Goal: Check status: Check status

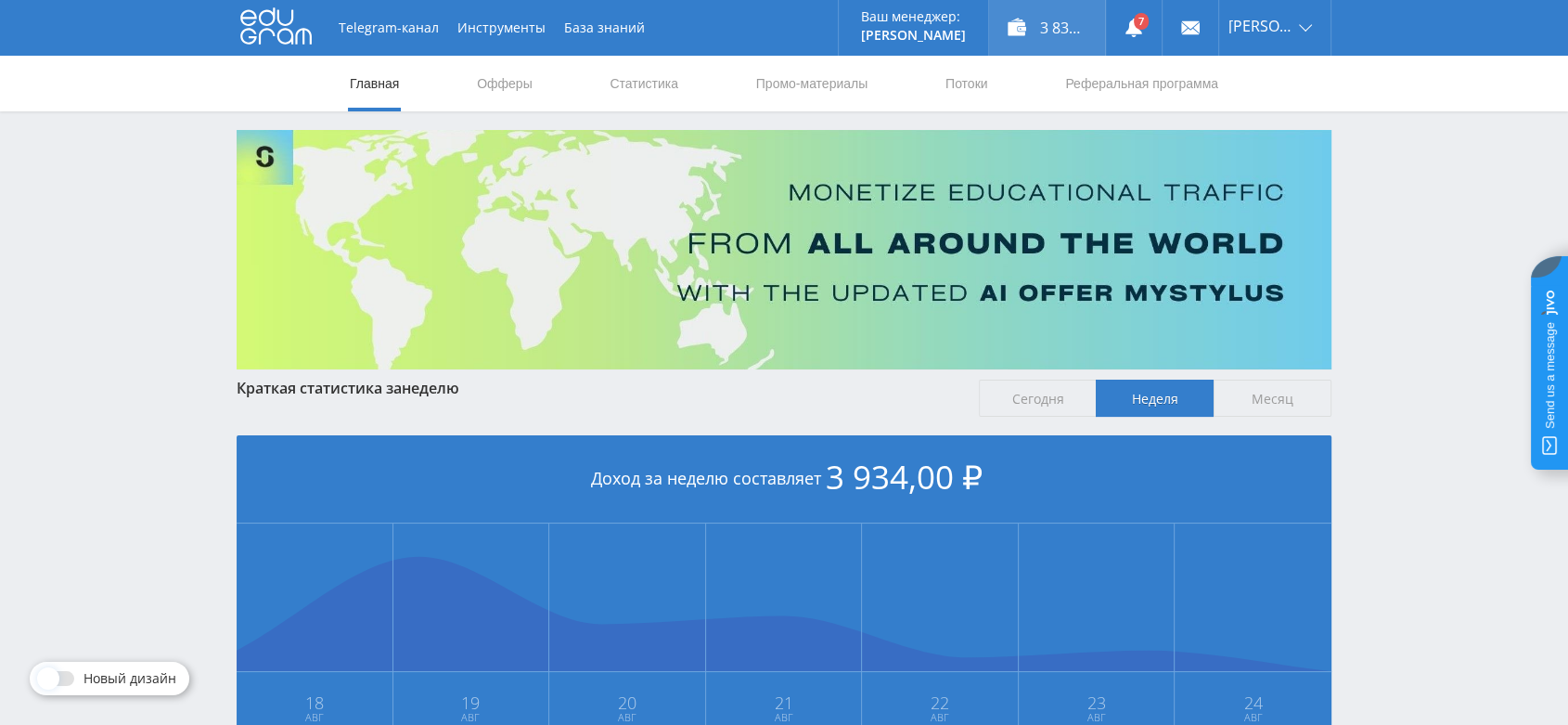
click at [1059, 32] on div "3 834,00 ₽" at bounding box center [1047, 28] width 116 height 55
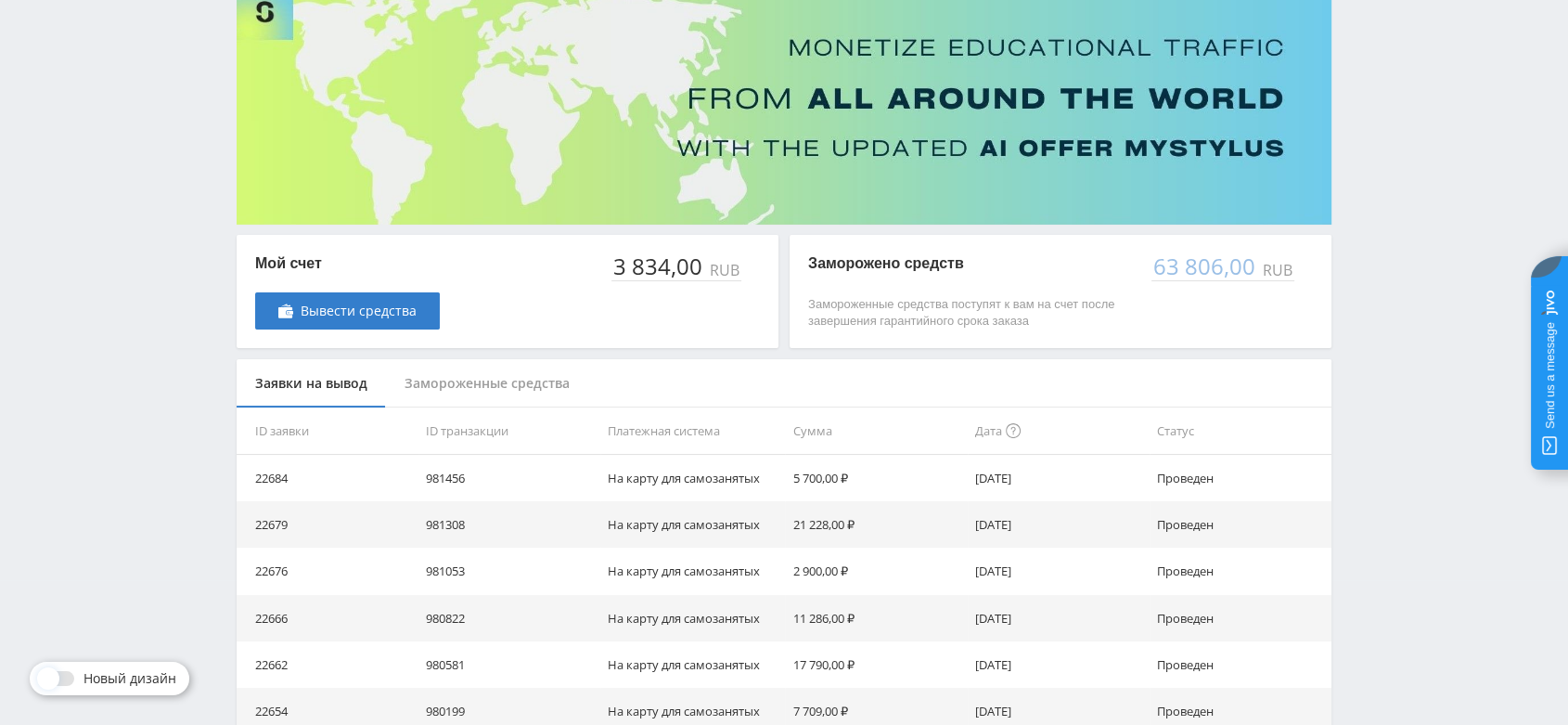
scroll to position [171, 0]
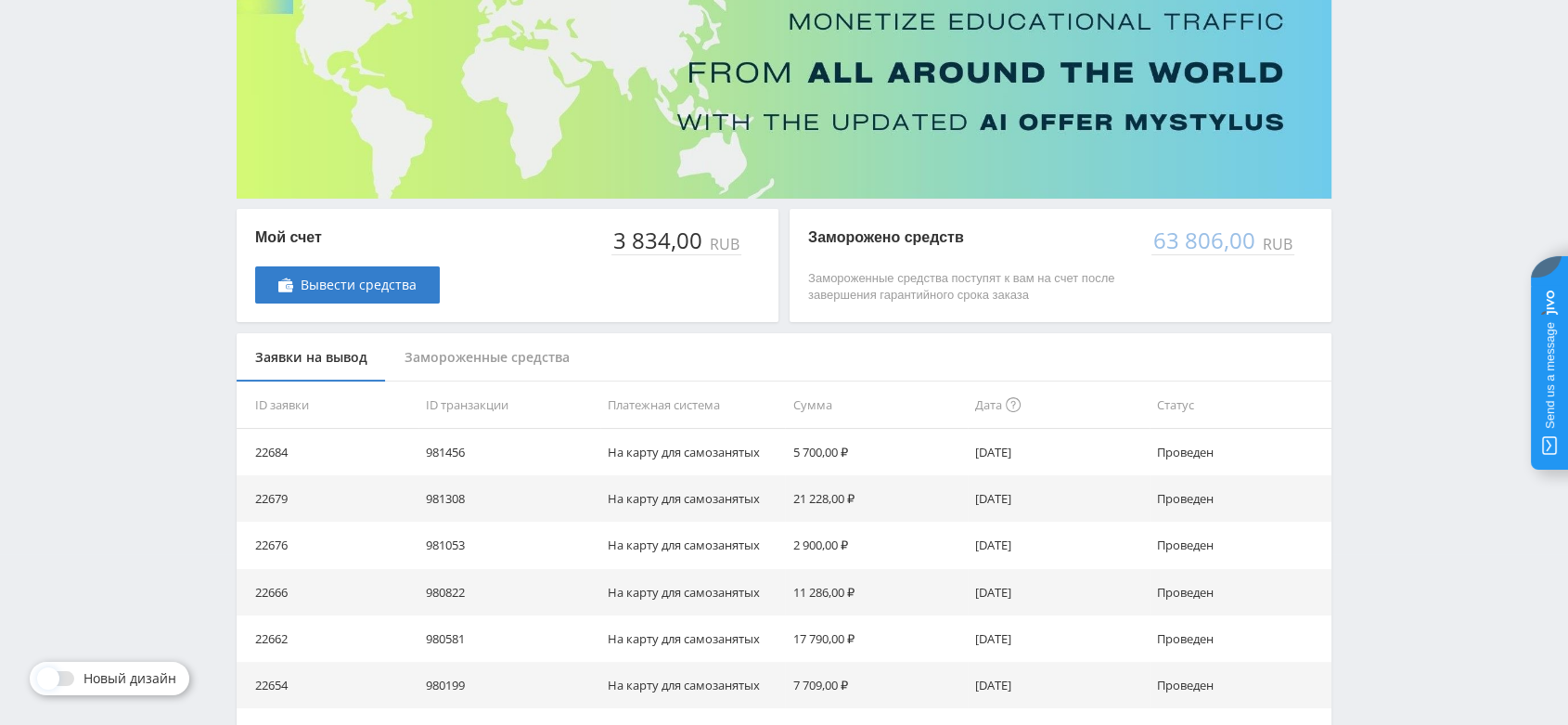
click at [550, 365] on div "Замороженные средства" at bounding box center [487, 358] width 203 height 49
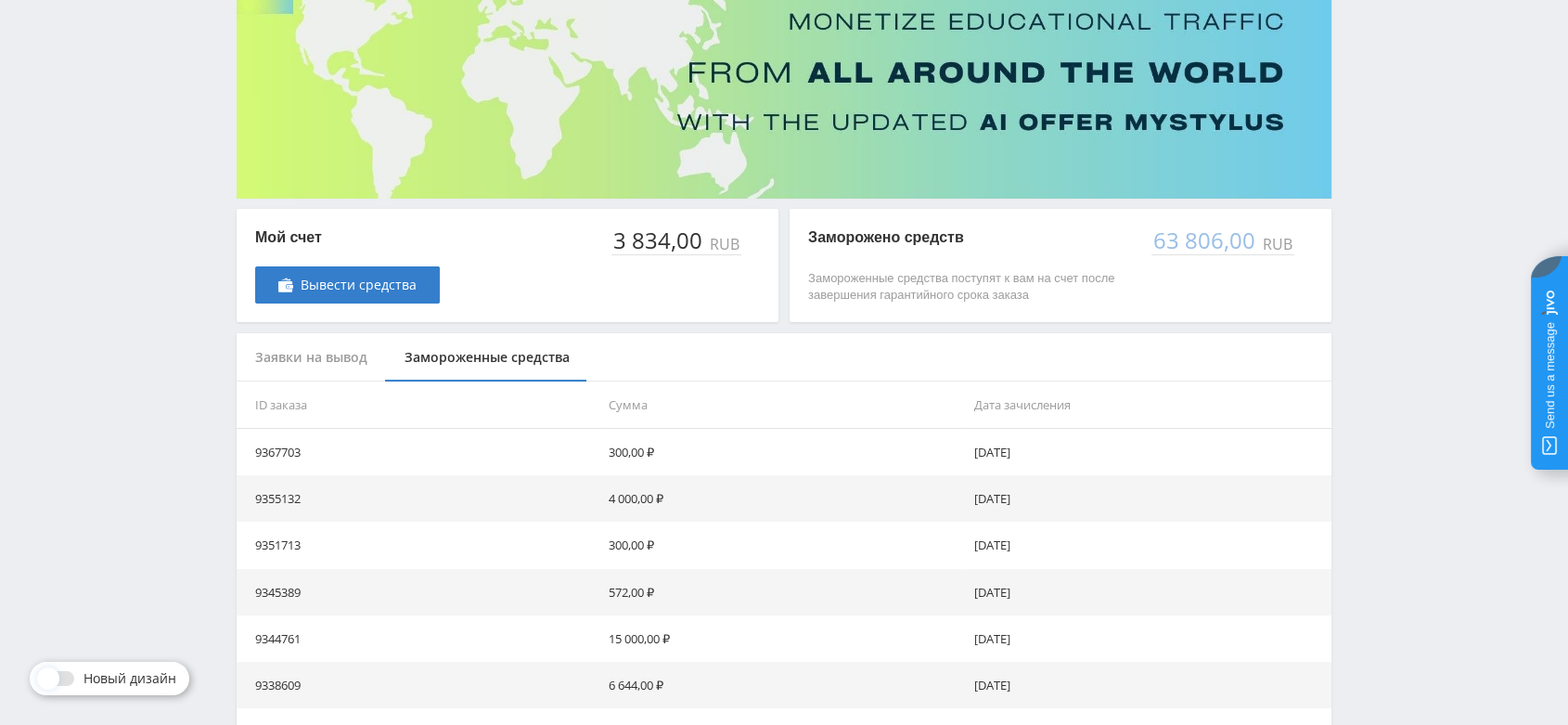
scroll to position [478, 0]
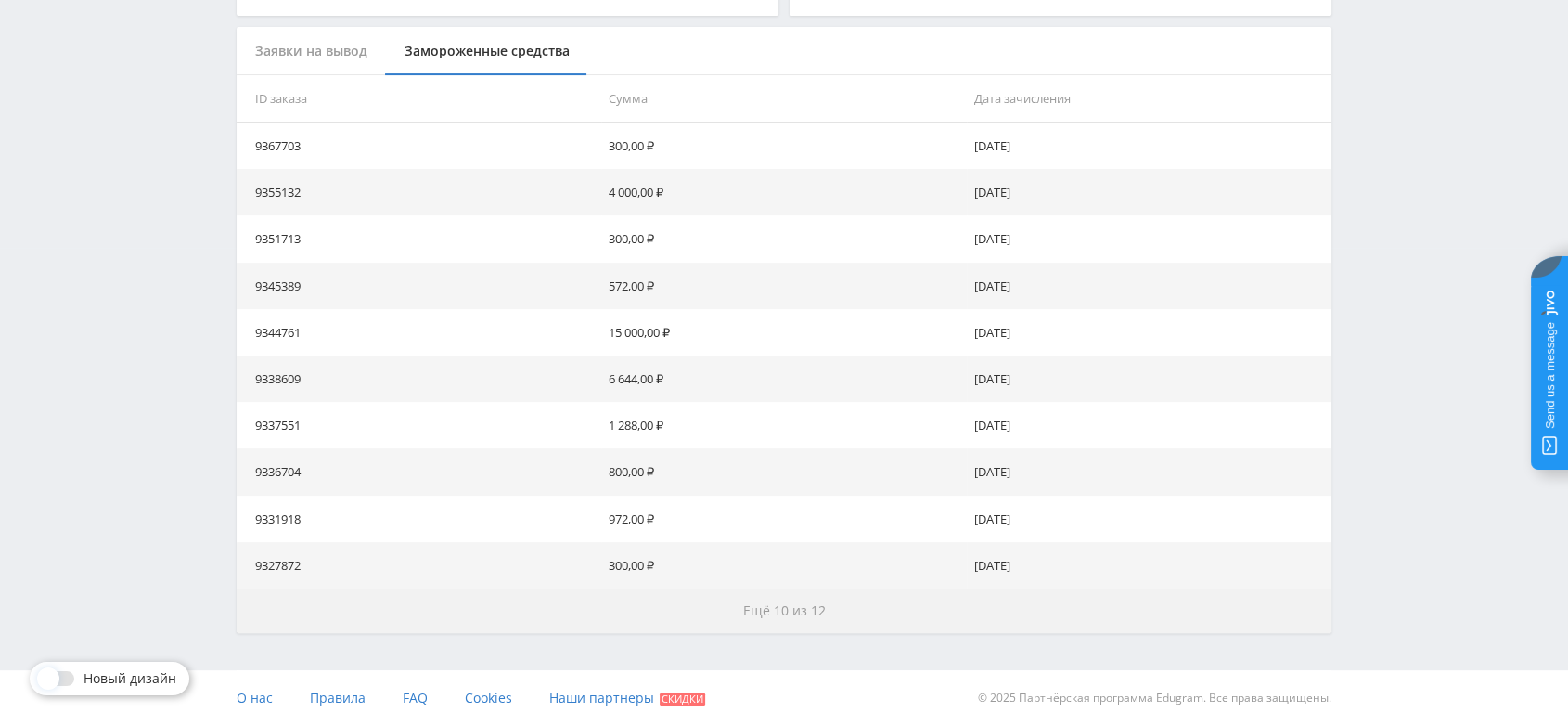
click at [769, 615] on span "Ещё 10 из 12" at bounding box center [785, 610] width 83 height 18
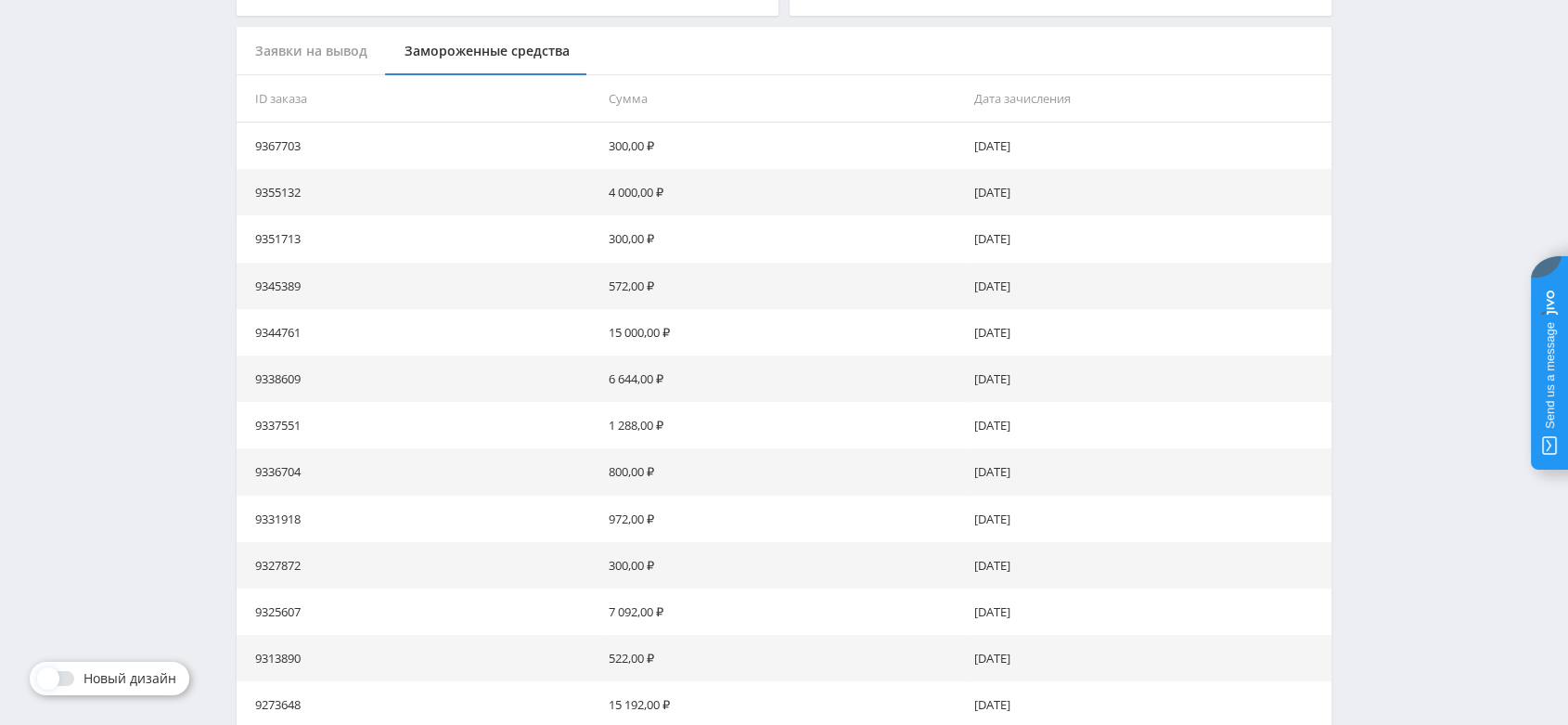
scroll to position [944, 0]
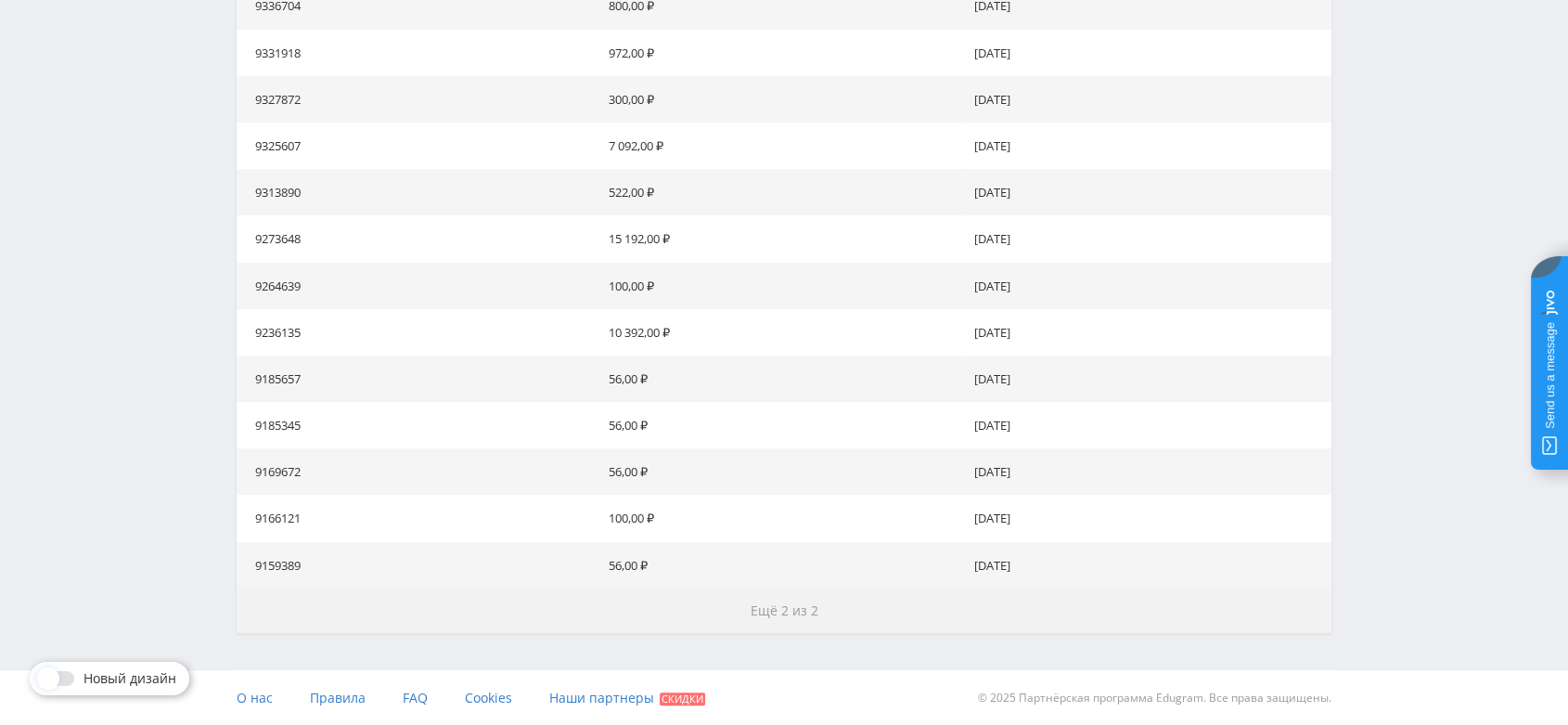
click at [769, 615] on span "Ещё 2 из 2" at bounding box center [784, 610] width 68 height 18
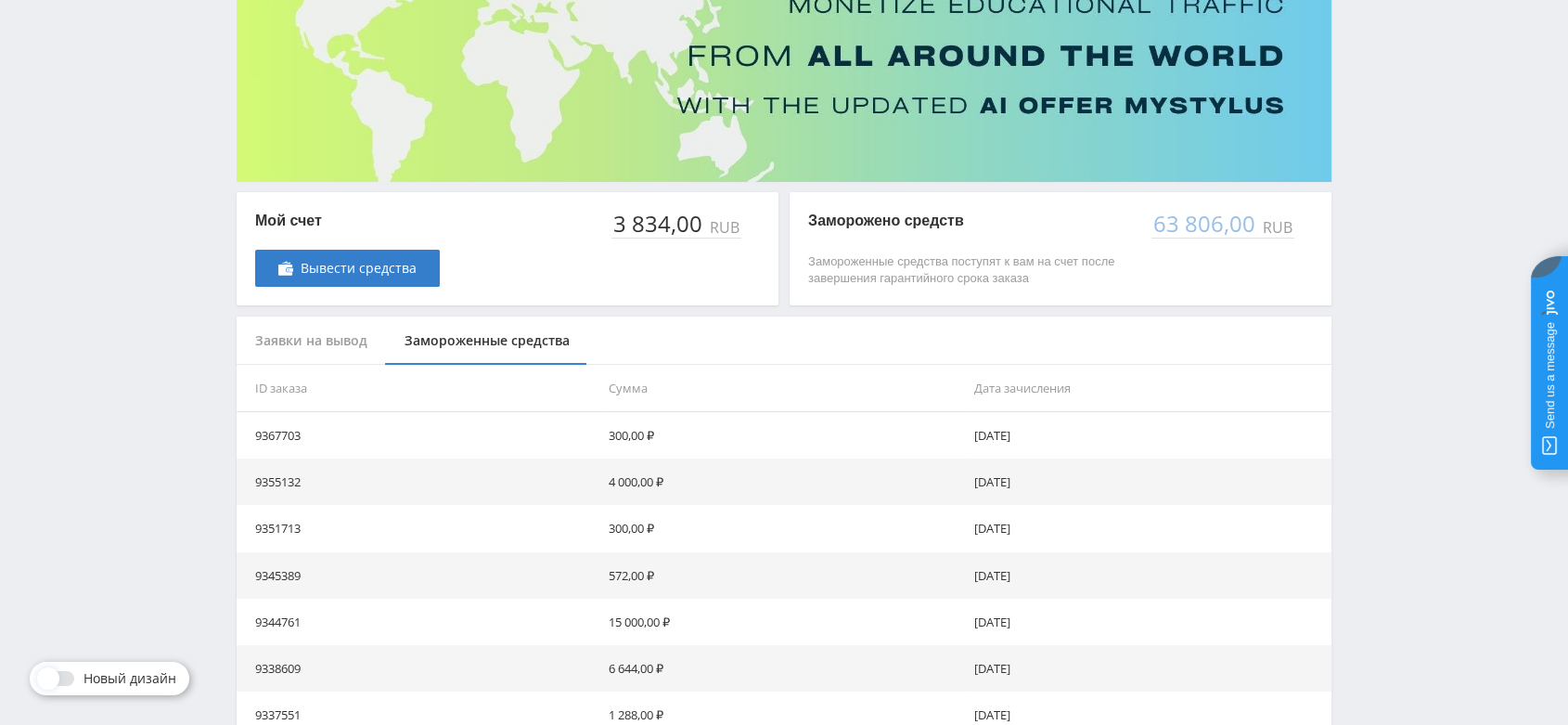
scroll to position [0, 0]
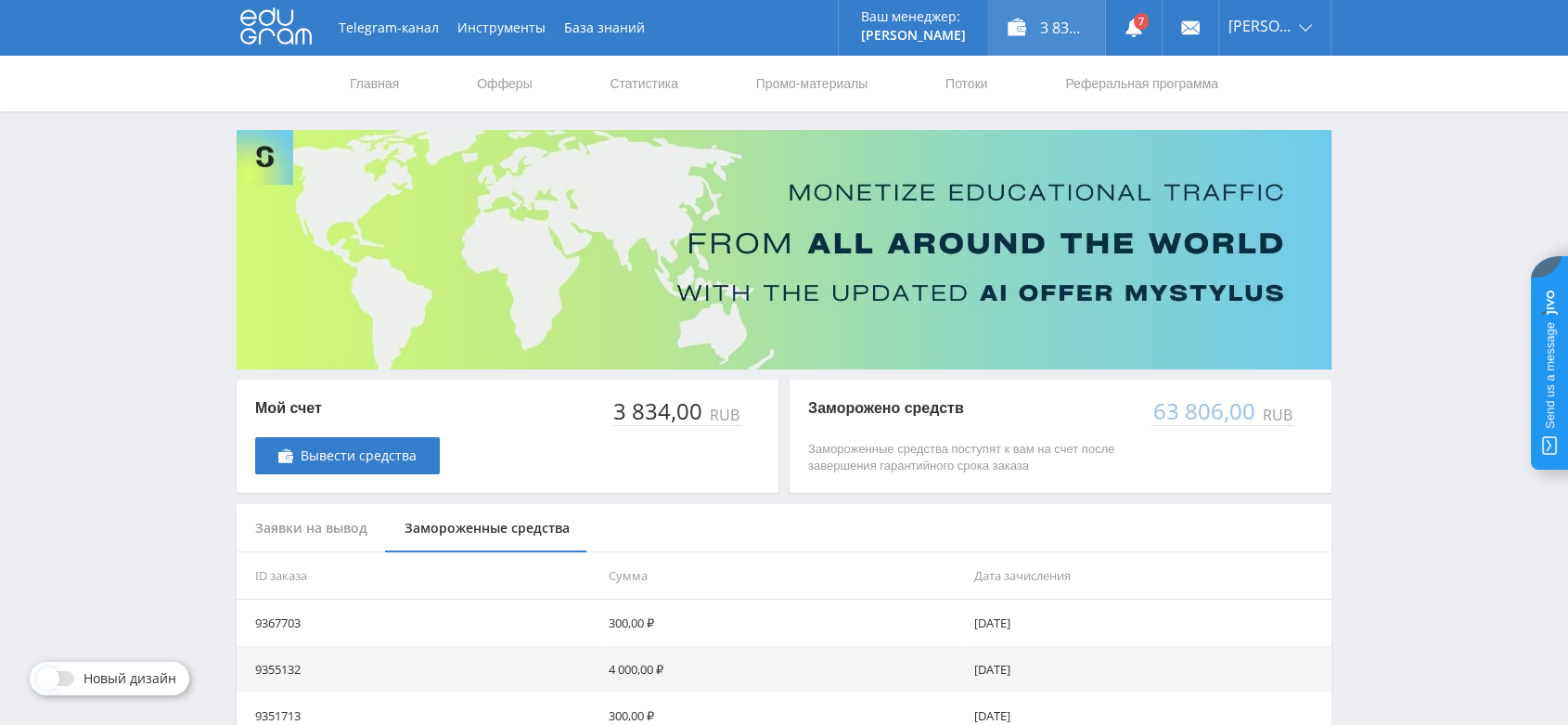
click at [1052, 28] on div "3 834,00 ₽" at bounding box center [1047, 28] width 116 height 55
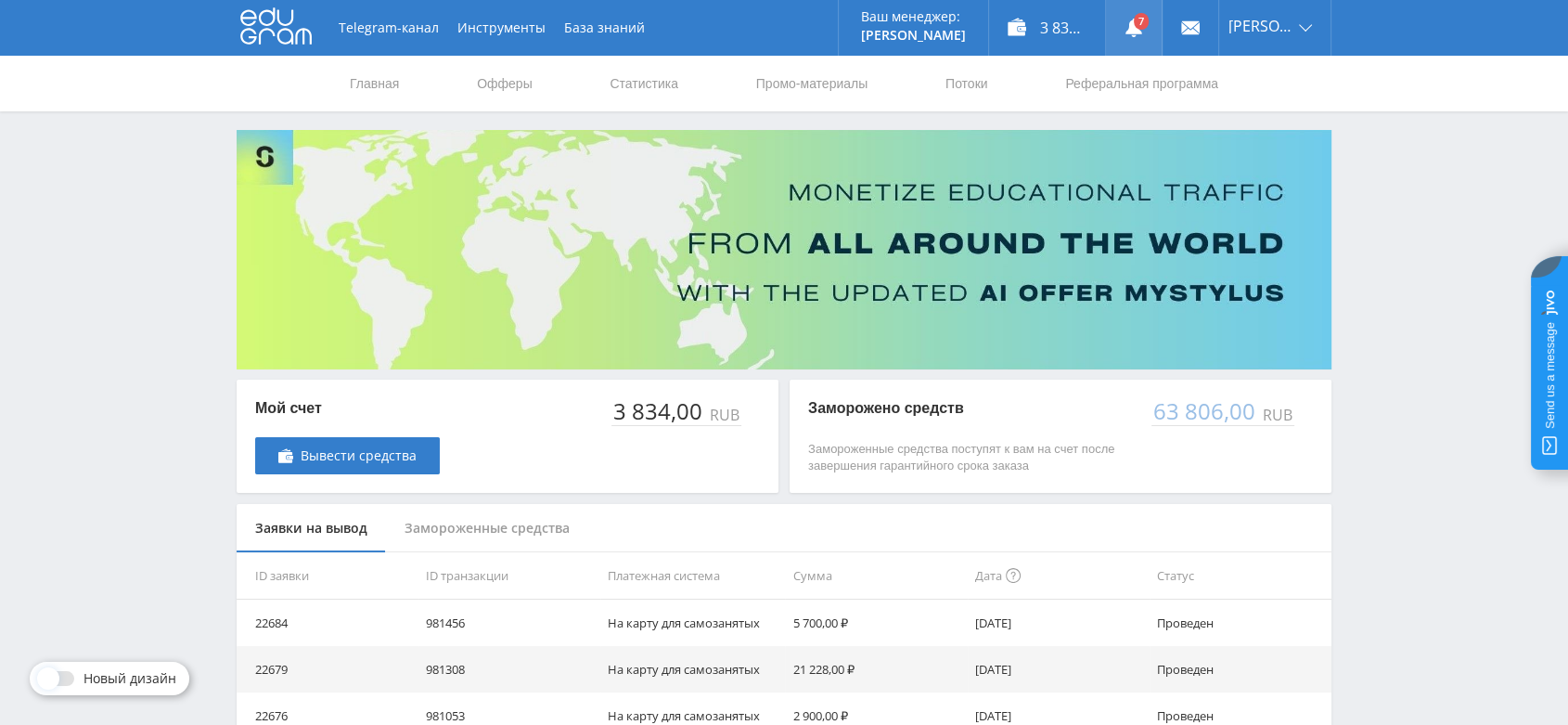
click at [1143, 33] on use at bounding box center [1134, 28] width 17 height 19
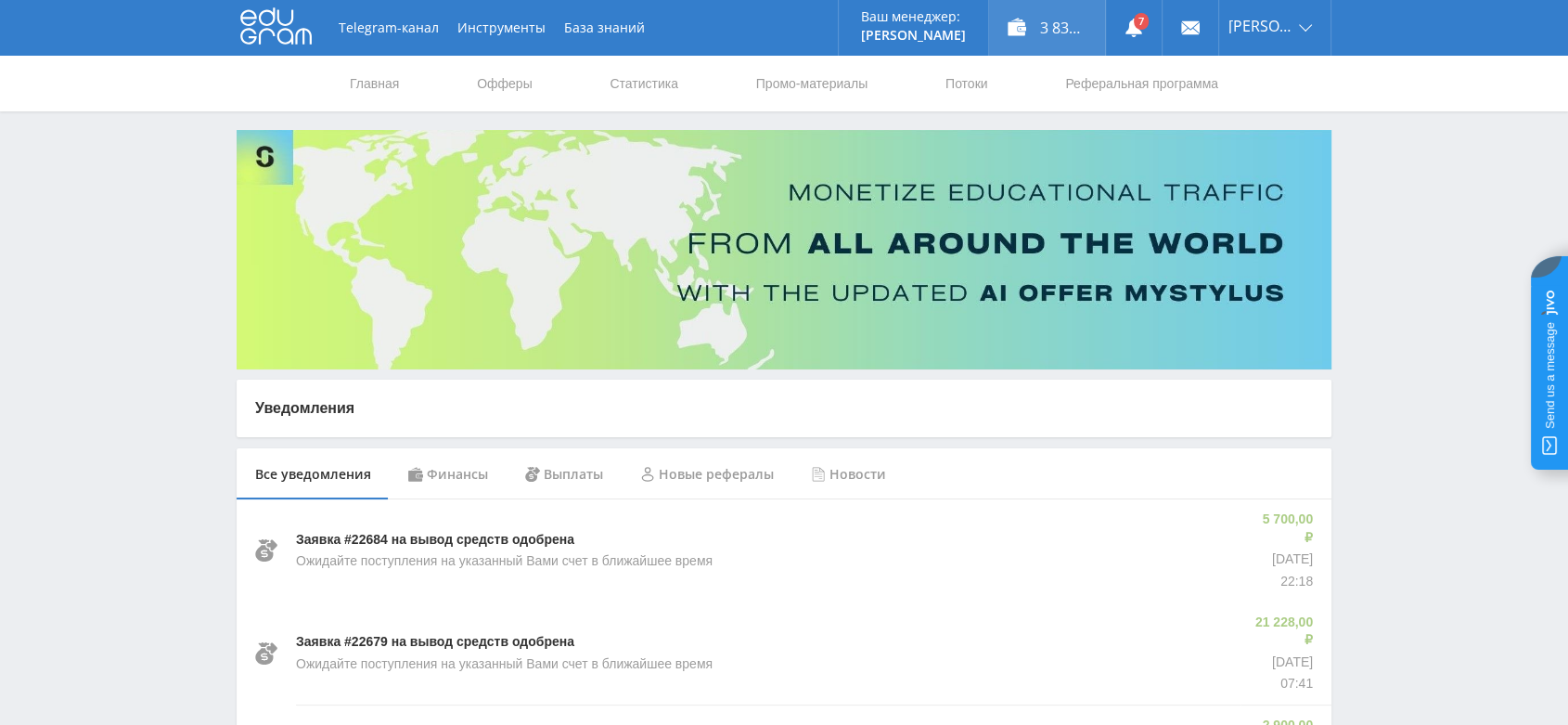
click at [1074, 35] on div "3 834,00 ₽" at bounding box center [1047, 28] width 116 height 55
